Goal: Contribute content: Add original content to the website for others to see

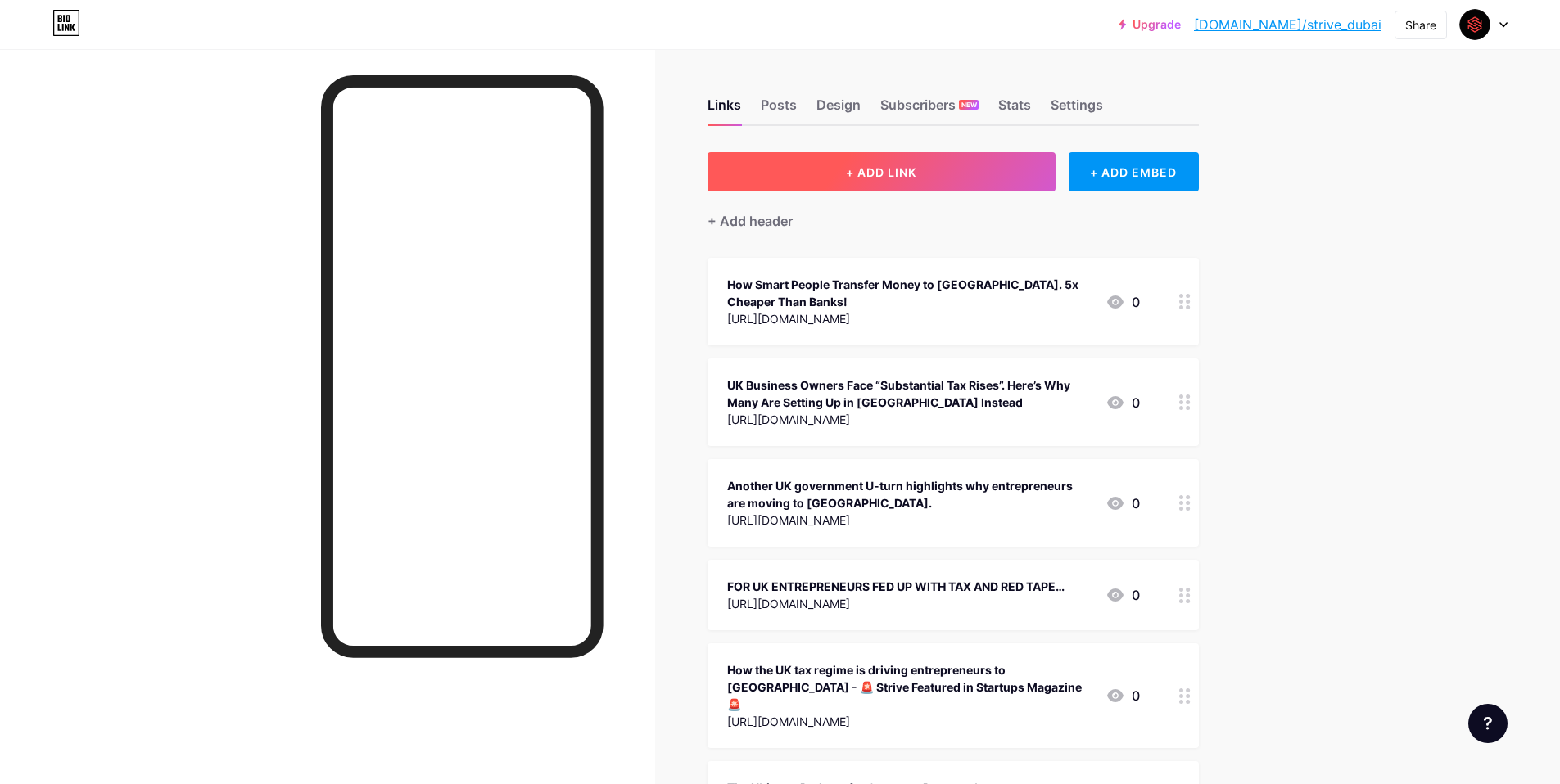
click at [910, 179] on button "+ ADD LINK" at bounding box center [881, 171] width 348 height 39
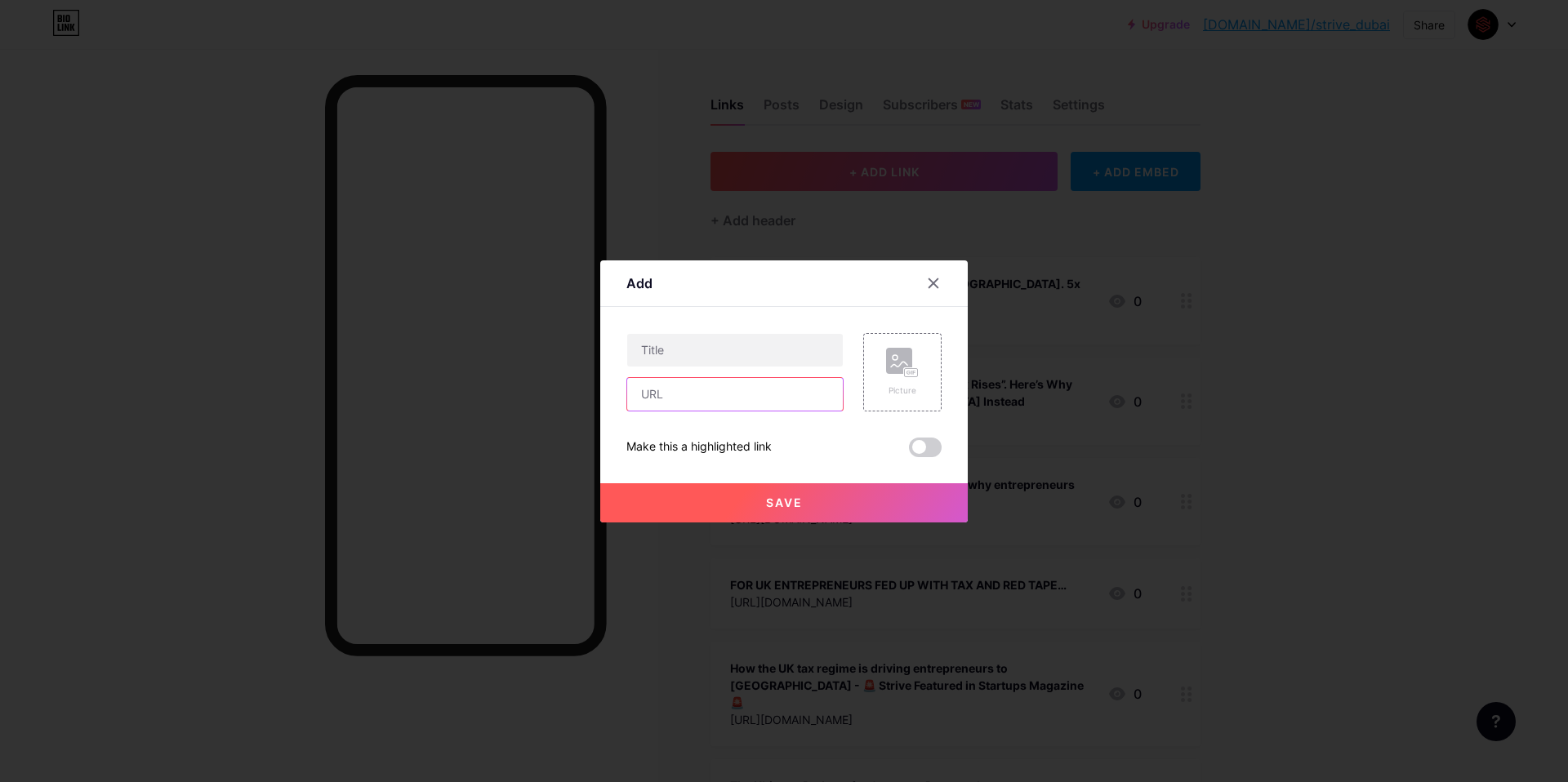
click at [729, 386] on input "text" at bounding box center [735, 394] width 215 height 32
paste input "[URL][DOMAIN_NAME]"
type input "[URL][DOMAIN_NAME]"
click at [735, 354] on input "text" at bounding box center [735, 350] width 215 height 32
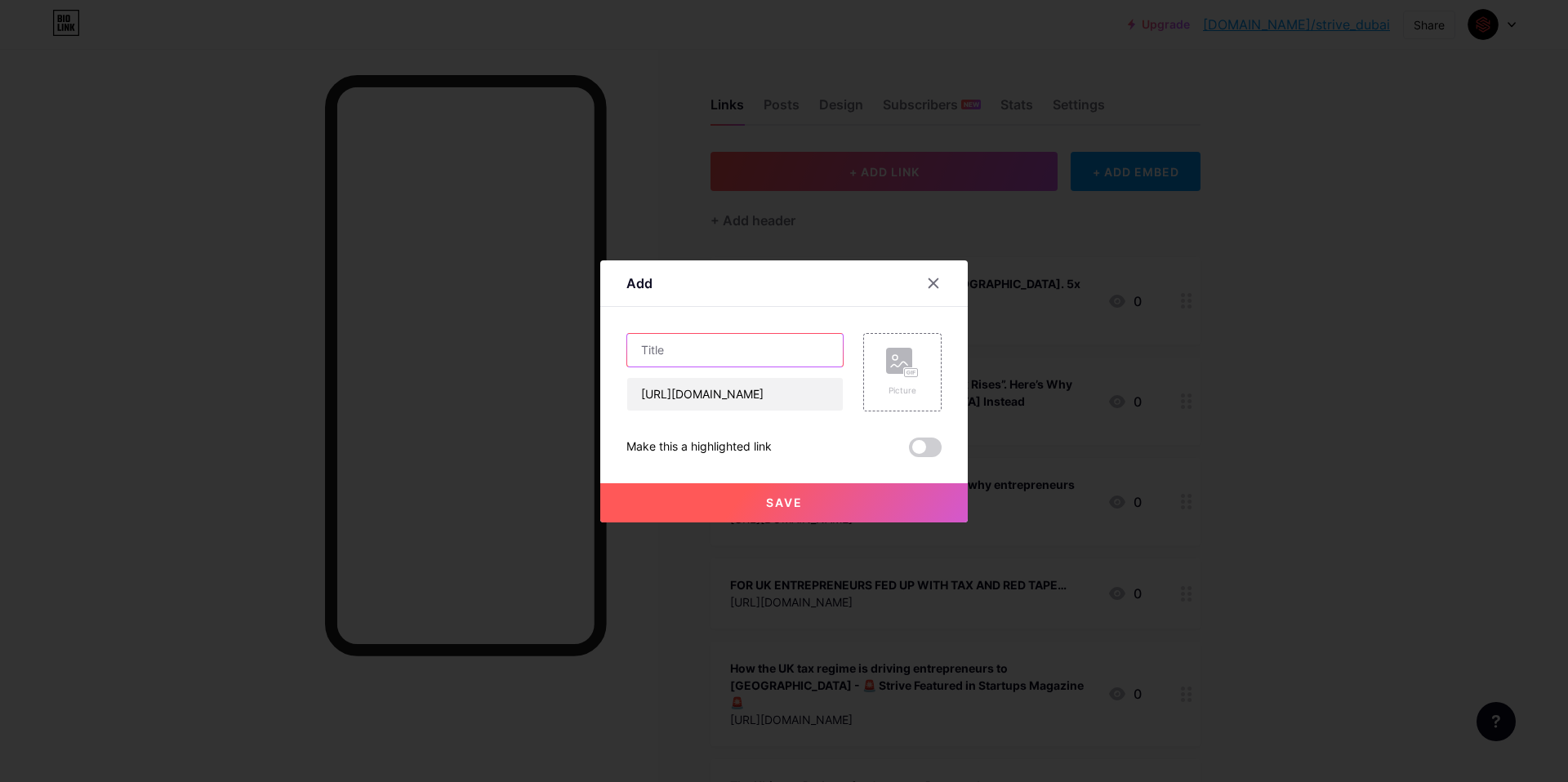
scroll to position [0, 0]
paste input "Strive Consultants x Wio: A New Level of Banking Convenience"
type input "Strive Consultants x Wio: A New Level of Banking Convenience"
click at [787, 510] on button "Save" at bounding box center [783, 502] width 367 height 39
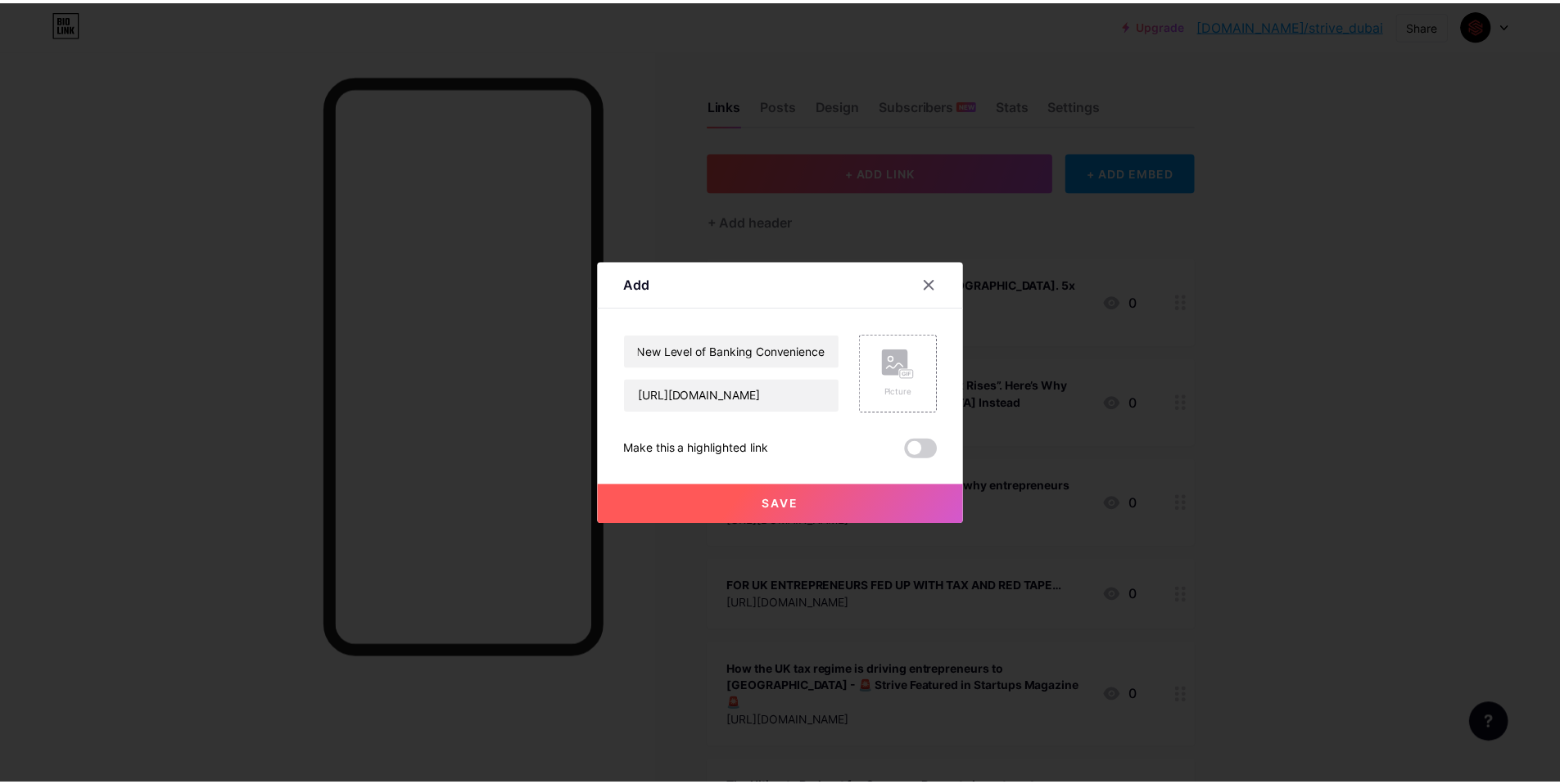
scroll to position [0, 0]
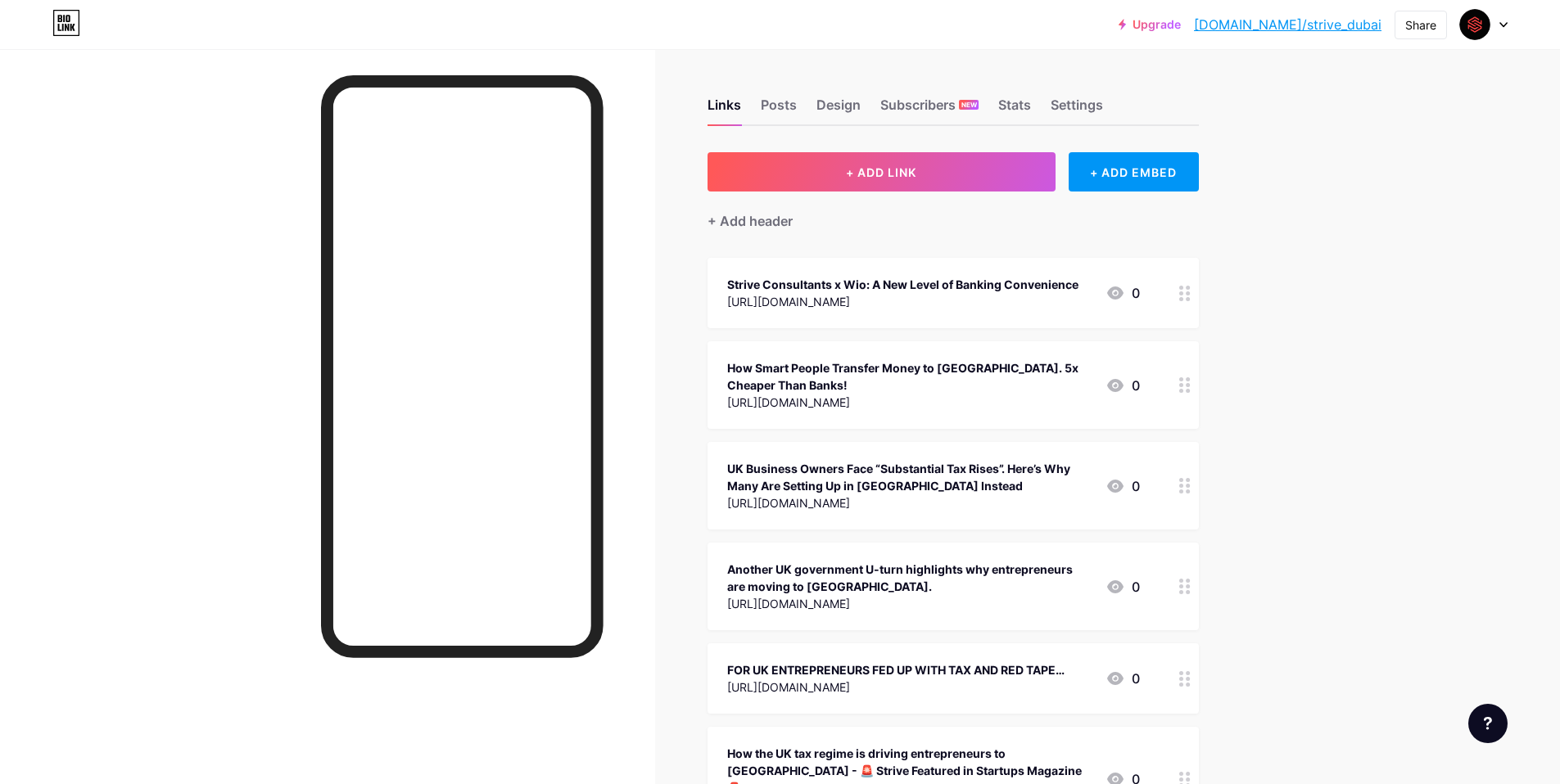
click at [1070, 302] on div "[URL][DOMAIN_NAME]" at bounding box center [902, 302] width 351 height 17
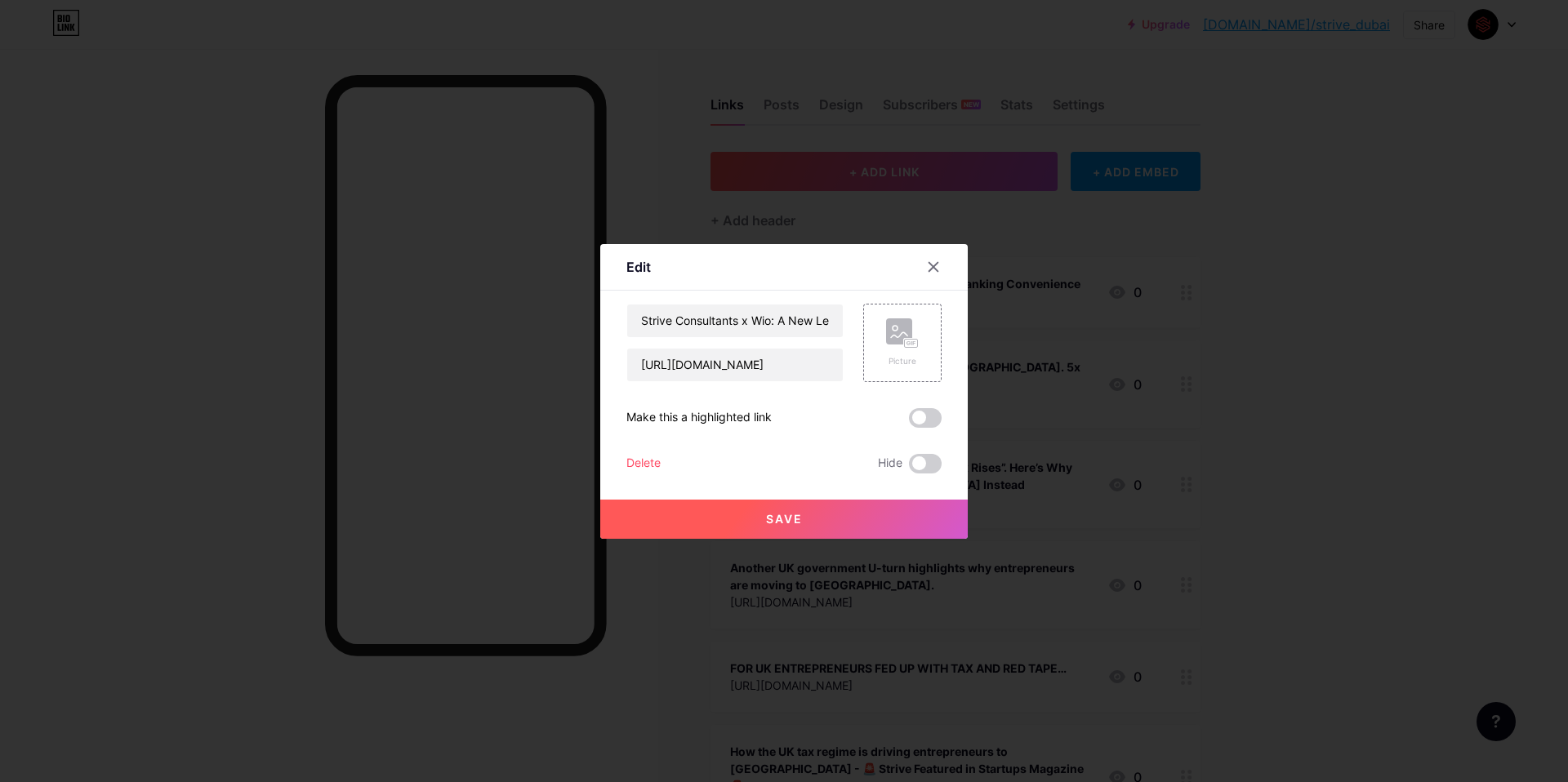
click at [914, 419] on span at bounding box center [925, 418] width 32 height 20
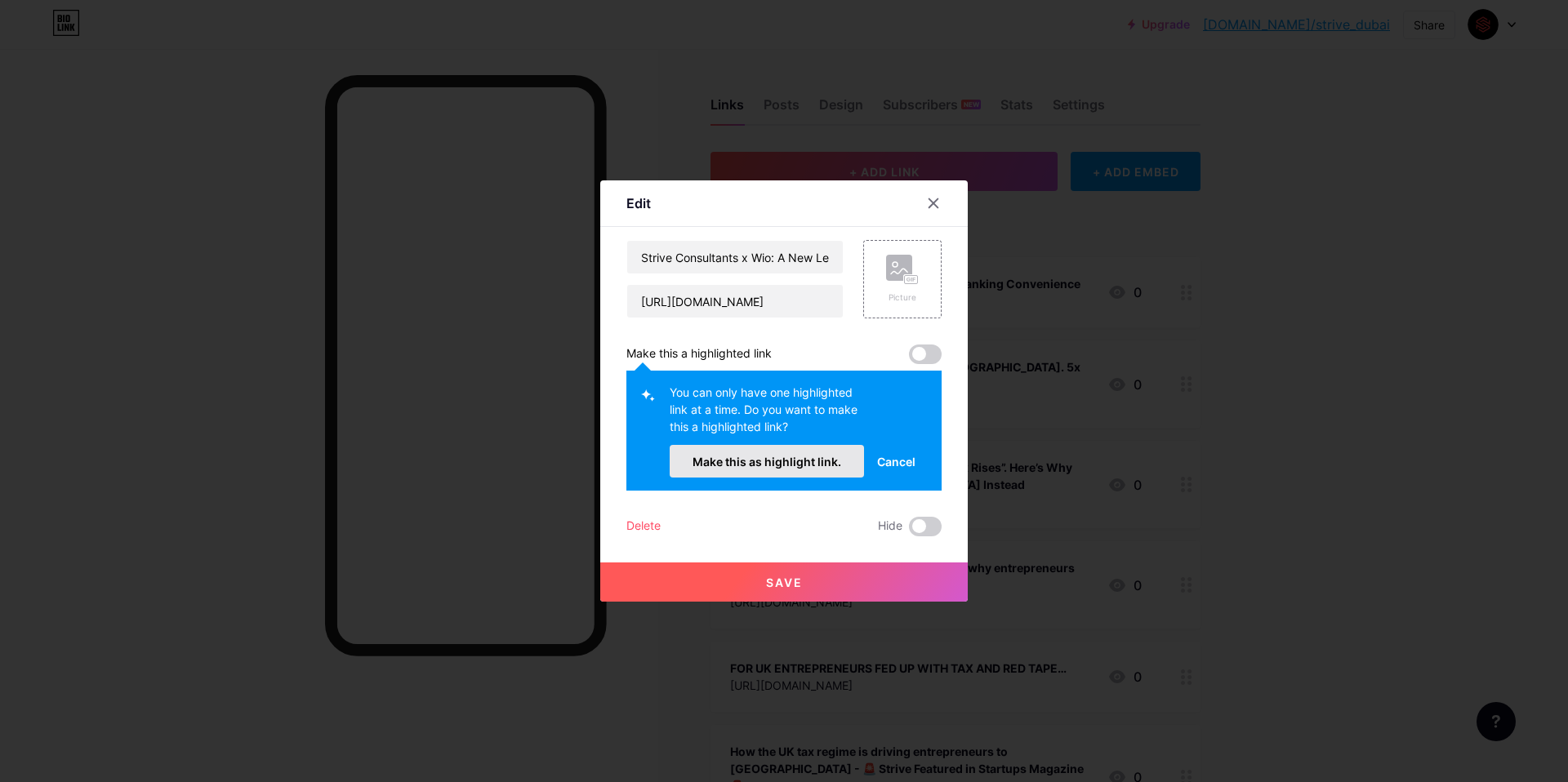
click at [804, 456] on span "Make this as highlight link." at bounding box center [767, 461] width 149 height 14
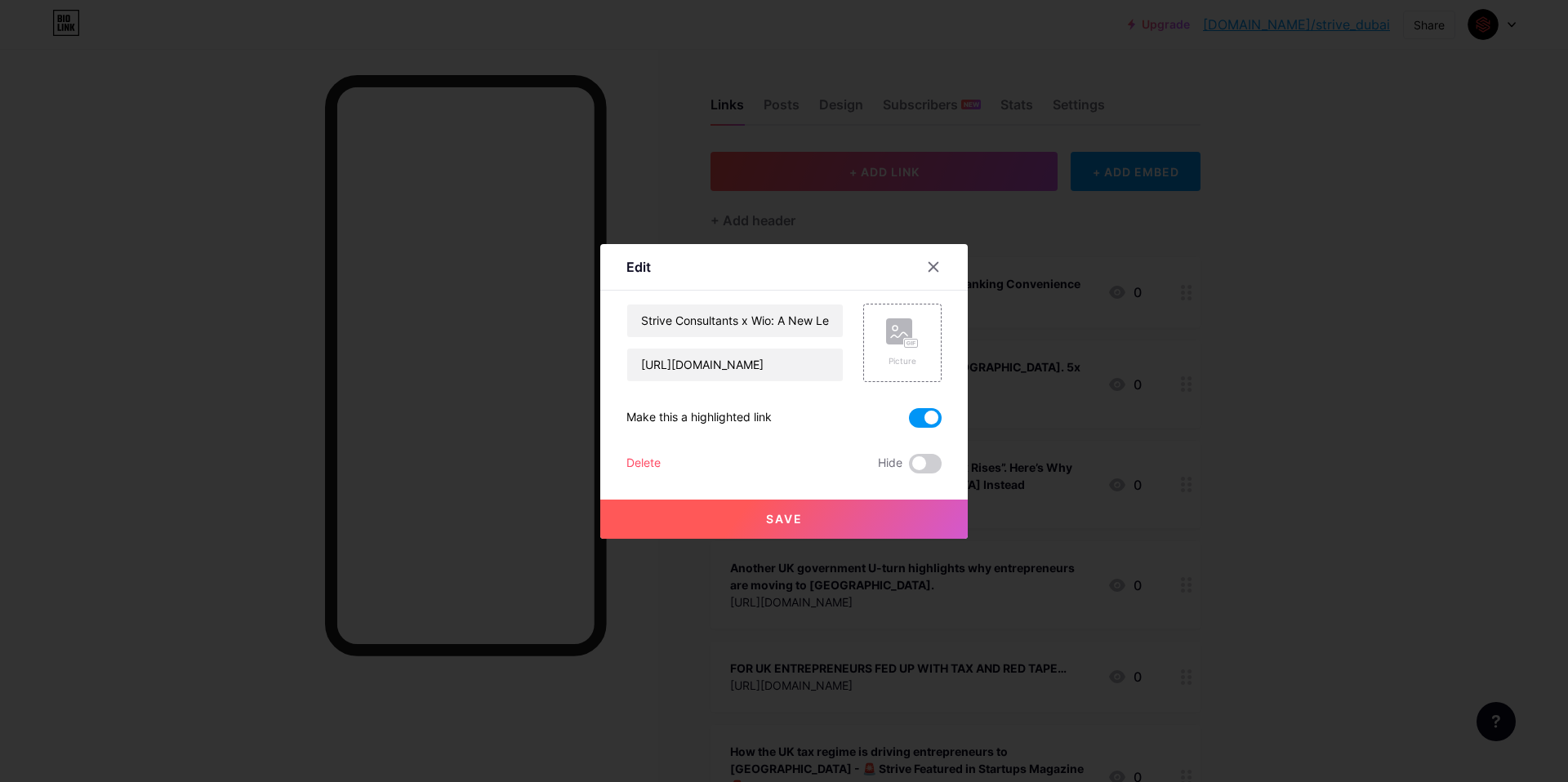
drag, startPoint x: 825, startPoint y: 512, endPoint x: 902, endPoint y: 487, distance: 81.0
click at [825, 513] on button "Save" at bounding box center [783, 519] width 367 height 39
